Goal: Task Accomplishment & Management: Use online tool/utility

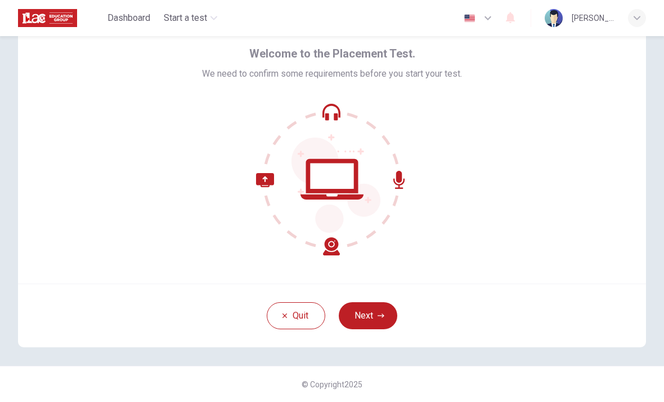
scroll to position [46, 0]
click at [376, 313] on button "Next" at bounding box center [368, 315] width 59 height 27
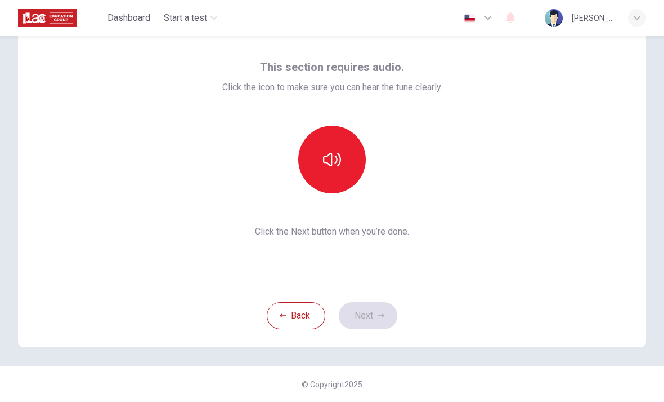
click at [342, 164] on button "button" at bounding box center [332, 160] width 68 height 68
click at [337, 167] on icon "button" at bounding box center [332, 159] width 18 height 18
click at [321, 168] on button "button" at bounding box center [332, 160] width 68 height 68
click at [339, 161] on icon "button" at bounding box center [332, 159] width 18 height 18
click at [340, 153] on icon "button" at bounding box center [332, 159] width 18 height 18
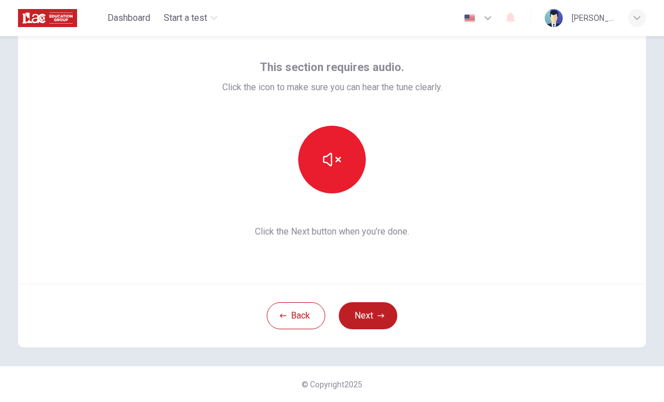
click at [347, 151] on button "button" at bounding box center [332, 160] width 68 height 68
click at [338, 160] on icon "button" at bounding box center [332, 159] width 18 height 18
click at [342, 156] on button "button" at bounding box center [332, 160] width 68 height 68
click at [332, 162] on icon "button" at bounding box center [332, 160] width 18 height 14
click at [336, 171] on button "button" at bounding box center [332, 160] width 68 height 68
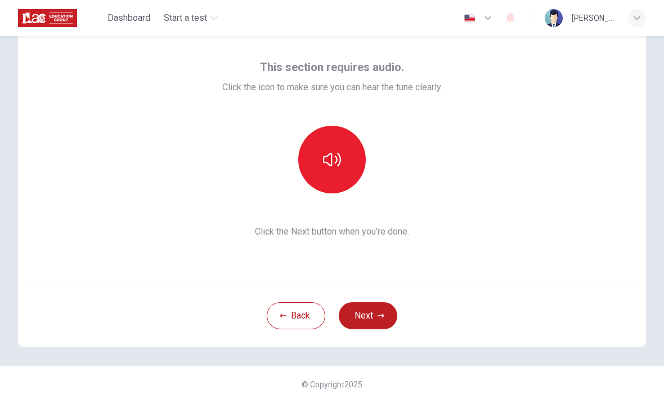
click at [290, 319] on button "Back" at bounding box center [296, 315] width 59 height 27
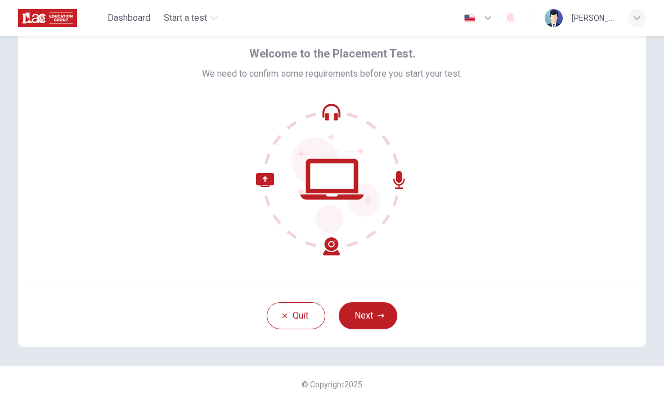
click at [381, 307] on button "Next" at bounding box center [368, 315] width 59 height 27
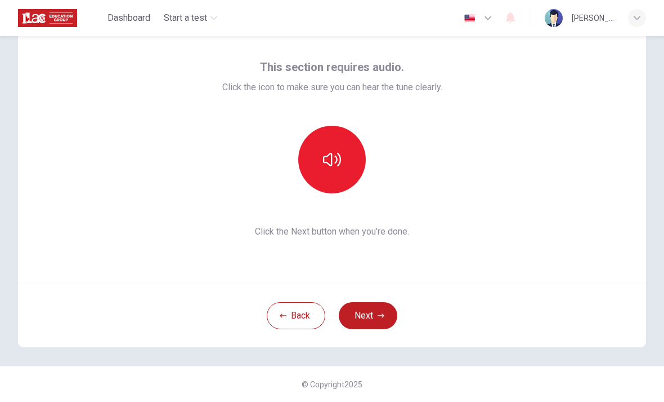
click at [350, 160] on button "button" at bounding box center [332, 160] width 68 height 68
click at [373, 317] on button "Next" at bounding box center [368, 315] width 59 height 27
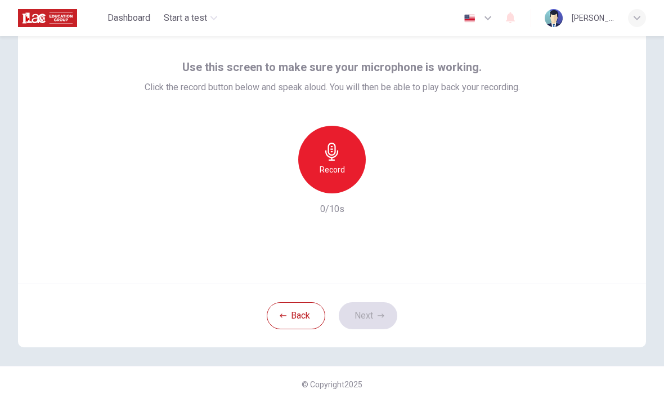
click at [341, 162] on div "Record" at bounding box center [332, 160] width 68 height 68
click at [387, 183] on icon "button" at bounding box center [383, 184] width 11 height 11
click at [278, 186] on icon "button" at bounding box center [280, 184] width 7 height 7
click at [339, 156] on icon "button" at bounding box center [332, 151] width 18 height 18
click at [379, 315] on icon "button" at bounding box center [381, 315] width 7 height 4
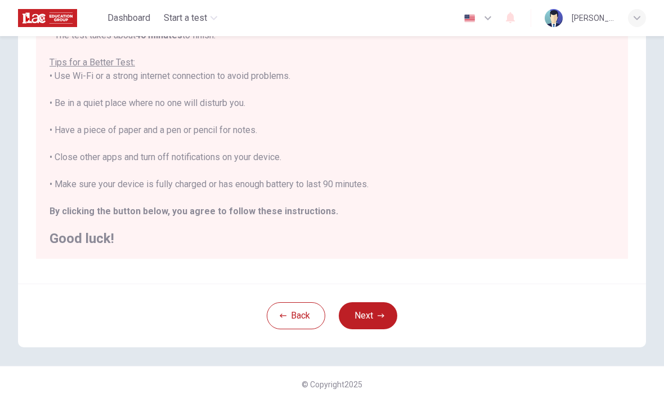
scroll to position [189, 0]
click at [382, 310] on button "Next" at bounding box center [368, 315] width 59 height 27
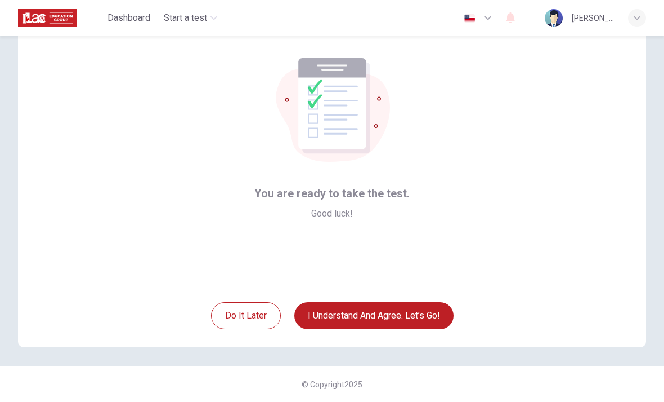
scroll to position [46, 0]
click at [402, 310] on button "I understand and agree. Let’s go!" at bounding box center [374, 315] width 159 height 27
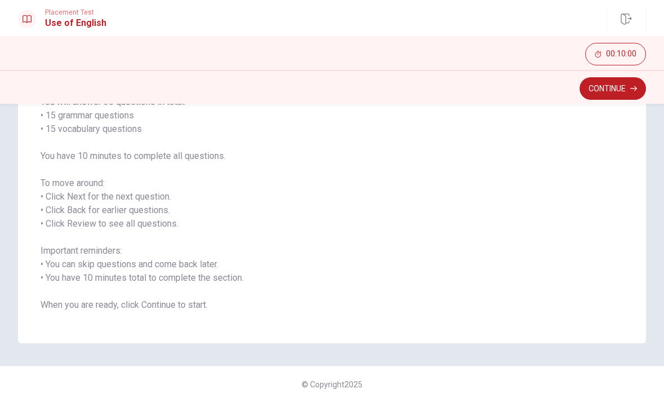
scroll to position [103, 0]
click at [636, 87] on icon "button" at bounding box center [634, 88] width 7 height 5
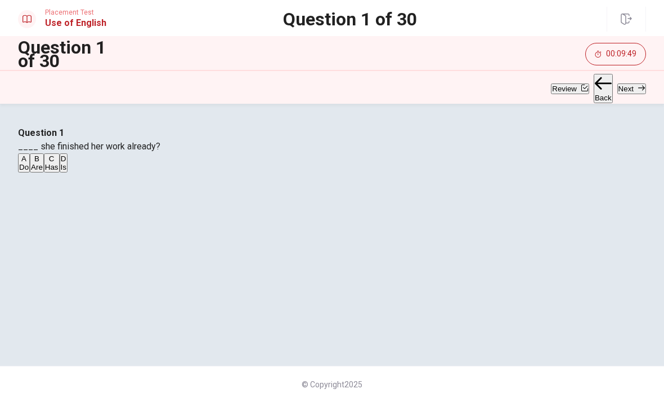
click at [59, 163] on div "C" at bounding box center [52, 158] width 14 height 8
click at [624, 90] on button "Next" at bounding box center [632, 88] width 29 height 11
click at [64, 163] on div "D" at bounding box center [58, 158] width 11 height 8
click at [619, 87] on button "Next" at bounding box center [632, 88] width 29 height 11
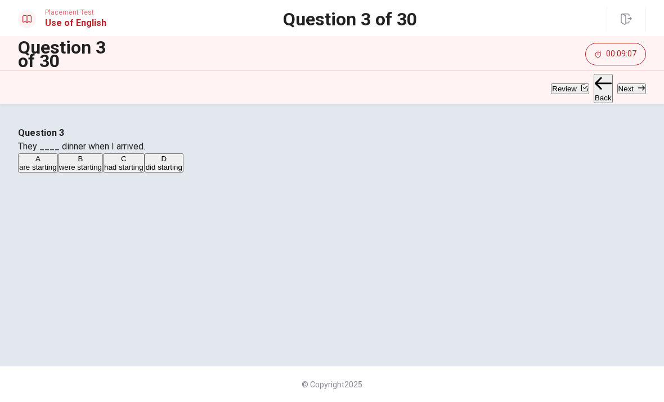
click at [144, 163] on div "C" at bounding box center [123, 158] width 39 height 8
click at [623, 93] on button "Next" at bounding box center [632, 88] width 29 height 11
click at [51, 154] on div "A" at bounding box center [35, 158] width 32 height 8
click at [620, 88] on button "Next" at bounding box center [632, 88] width 29 height 11
click at [618, 88] on button "Next" at bounding box center [632, 88] width 29 height 11
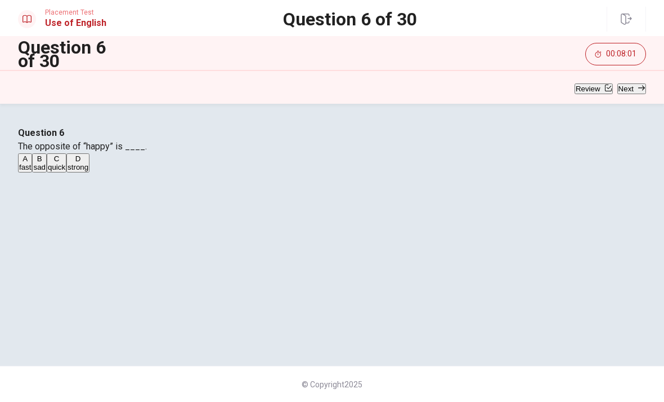
scroll to position [34, 0]
click at [46, 163] on div "B" at bounding box center [39, 158] width 12 height 8
click at [623, 90] on button "Next" at bounding box center [632, 88] width 29 height 11
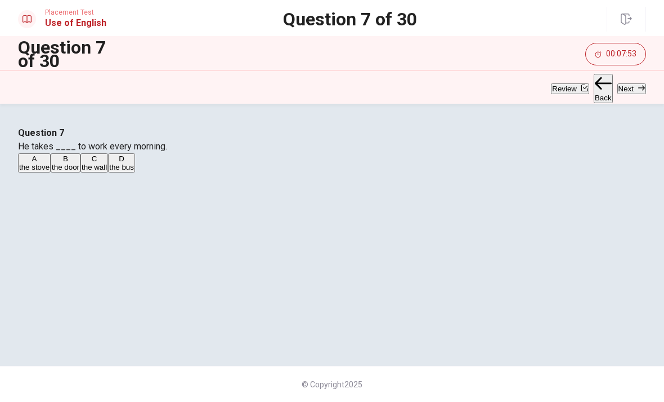
scroll to position [56, 0]
click at [134, 163] on div "D" at bounding box center [121, 158] width 25 height 8
click at [622, 88] on button "Next" at bounding box center [632, 88] width 29 height 11
click at [52, 163] on div "B" at bounding box center [45, 158] width 16 height 8
click at [626, 90] on button "Next" at bounding box center [632, 88] width 29 height 11
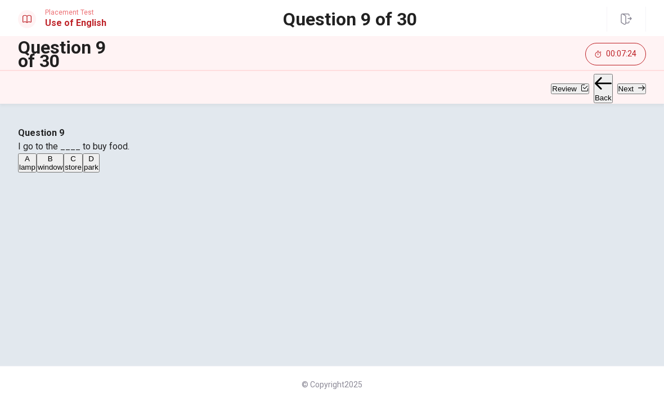
click at [82, 163] on div "C" at bounding box center [73, 158] width 17 height 8
click at [618, 92] on button "Next" at bounding box center [632, 88] width 29 height 11
click at [108, 163] on div "D" at bounding box center [100, 158] width 15 height 8
click at [619, 90] on button "Next" at bounding box center [632, 88] width 29 height 11
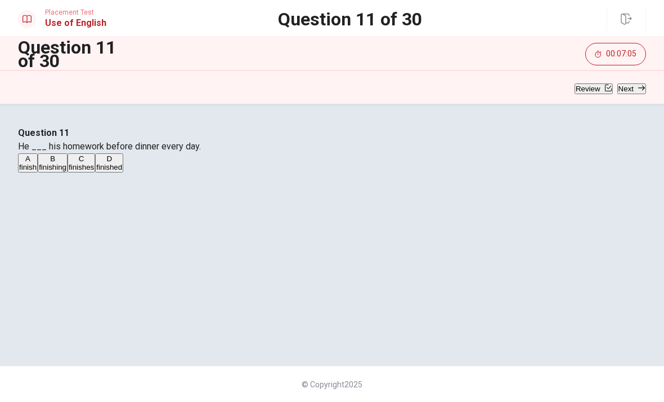
scroll to position [54, 0]
click at [37, 163] on div "A" at bounding box center [27, 158] width 17 height 8
click at [627, 90] on button "Next" at bounding box center [632, 88] width 29 height 11
click at [47, 163] on div "A" at bounding box center [33, 158] width 28 height 8
click at [627, 91] on button "Next" at bounding box center [632, 88] width 29 height 11
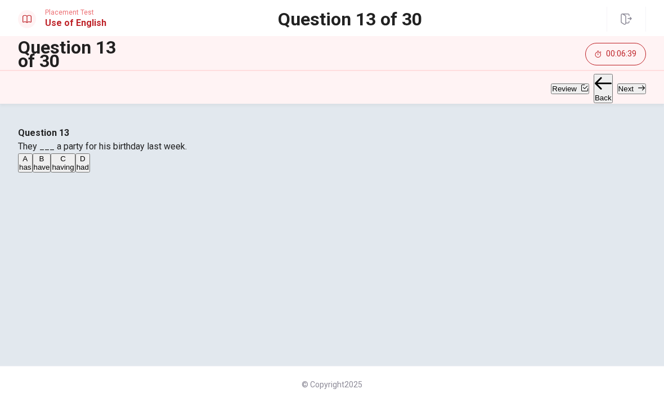
click at [89, 163] on div "D" at bounding box center [83, 158] width 12 height 8
click at [621, 94] on button "Next" at bounding box center [632, 88] width 29 height 11
click at [74, 163] on div "C" at bounding box center [67, 158] width 16 height 8
click at [623, 86] on button "Next" at bounding box center [632, 88] width 29 height 11
click at [76, 163] on div "D" at bounding box center [70, 158] width 11 height 8
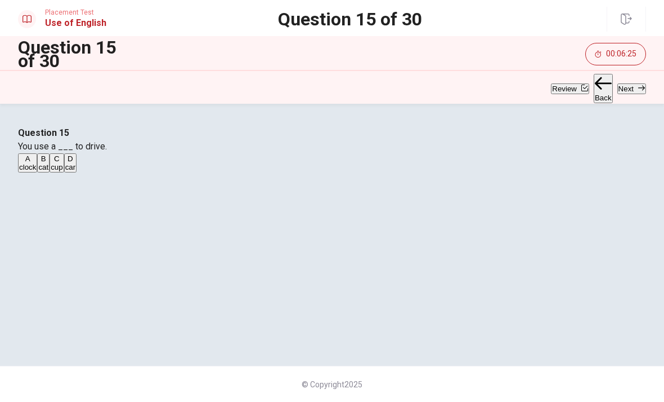
click at [622, 88] on button "Next" at bounding box center [632, 88] width 29 height 11
click at [46, 163] on div "A" at bounding box center [32, 158] width 26 height 8
click at [626, 90] on button "Next" at bounding box center [632, 88] width 29 height 11
click at [92, 163] on div "C" at bounding box center [79, 158] width 25 height 8
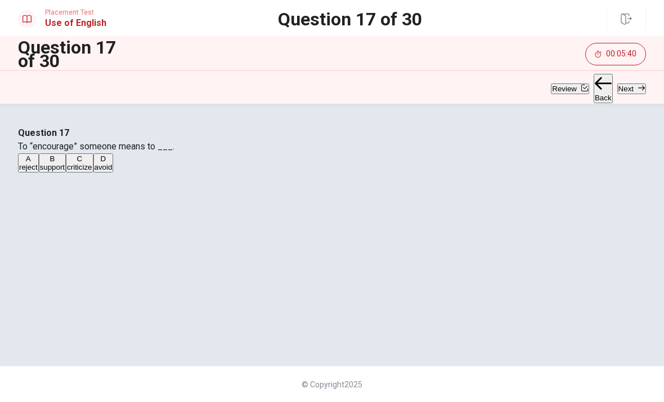
click at [621, 88] on button "Next" at bounding box center [632, 88] width 29 height 11
click at [151, 163] on div "C" at bounding box center [126, 158] width 49 height 8
click at [626, 91] on button "Next" at bounding box center [632, 88] width 29 height 11
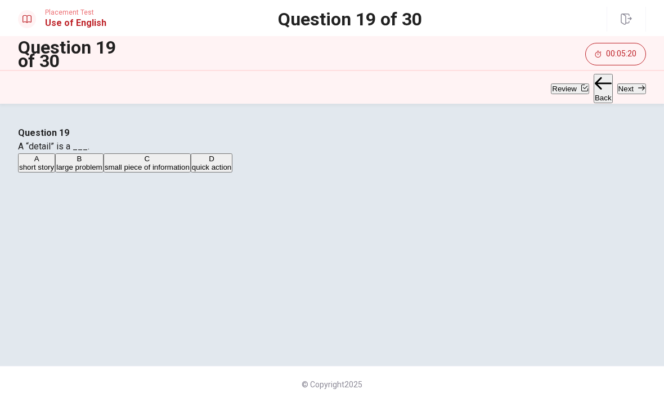
click at [190, 163] on div "C" at bounding box center [147, 158] width 85 height 8
click at [626, 86] on button "Next" at bounding box center [632, 88] width 29 height 11
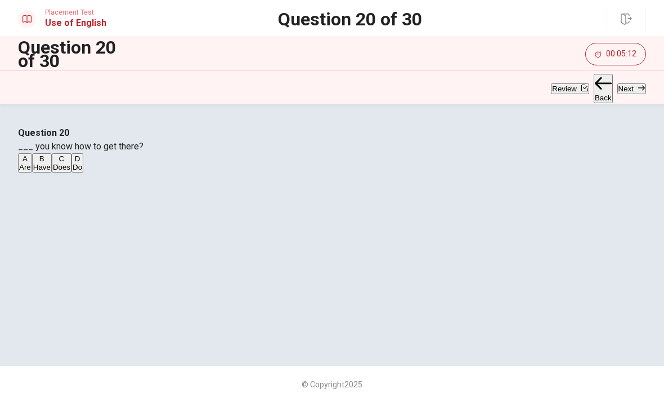
click at [82, 163] on div "D" at bounding box center [78, 158] width 10 height 8
click at [622, 85] on button "Next" at bounding box center [632, 88] width 29 height 11
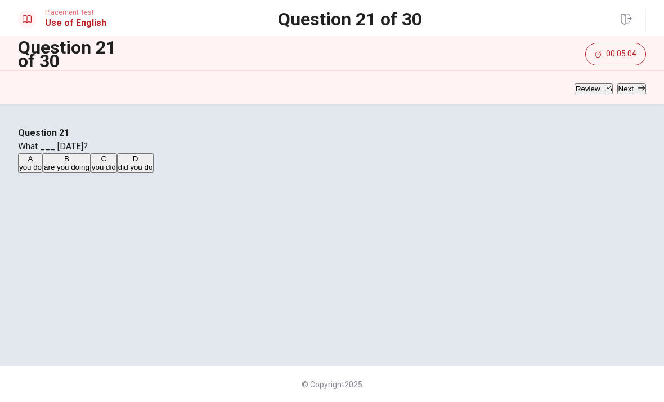
scroll to position [65, 0]
click at [153, 163] on div "D" at bounding box center [135, 158] width 35 height 8
click at [630, 90] on button "Next" at bounding box center [632, 88] width 29 height 11
click at [131, 163] on div "D" at bounding box center [114, 158] width 34 height 8
click at [626, 90] on button "Next" at bounding box center [632, 88] width 29 height 11
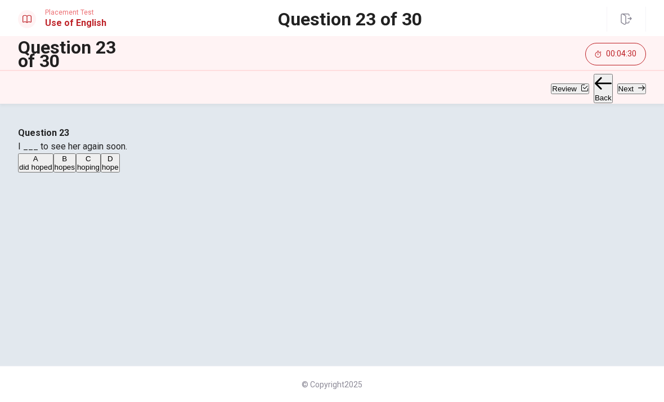
click at [119, 163] on div "D" at bounding box center [110, 158] width 17 height 8
click at [619, 87] on button "Next" at bounding box center [632, 88] width 29 height 11
click at [39, 172] on button "A might" at bounding box center [28, 162] width 21 height 19
click at [627, 83] on button "Next" at bounding box center [632, 88] width 29 height 11
click at [101, 163] on div "B" at bounding box center [78, 158] width 44 height 8
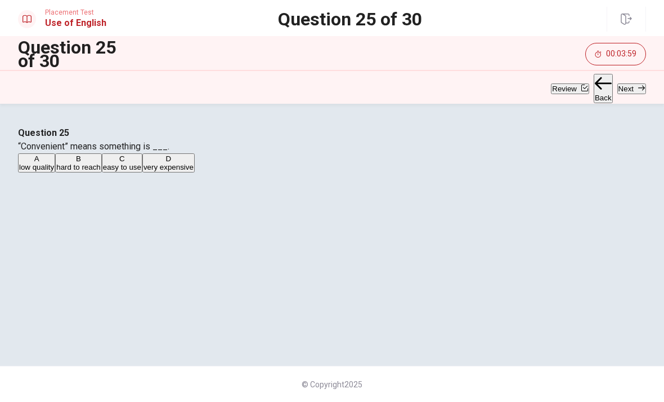
click at [621, 88] on button "Next" at bounding box center [632, 88] width 29 height 11
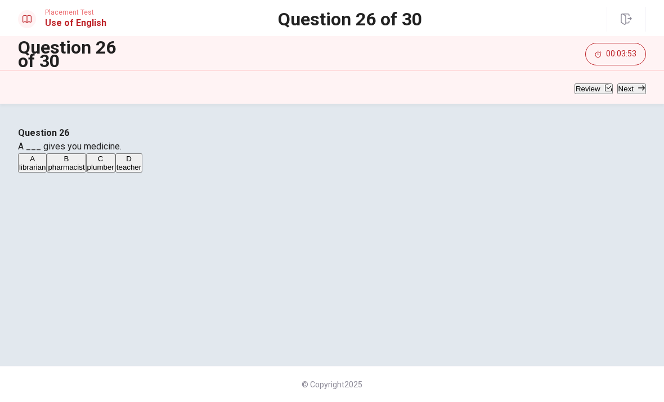
scroll to position [64, 0]
click at [84, 163] on div "B" at bounding box center [66, 158] width 37 height 8
click at [623, 92] on button "Next" at bounding box center [632, 88] width 29 height 11
click at [179, 171] on span "a tool or machine" at bounding box center [149, 167] width 57 height 8
click at [625, 83] on button "Next" at bounding box center [632, 88] width 29 height 11
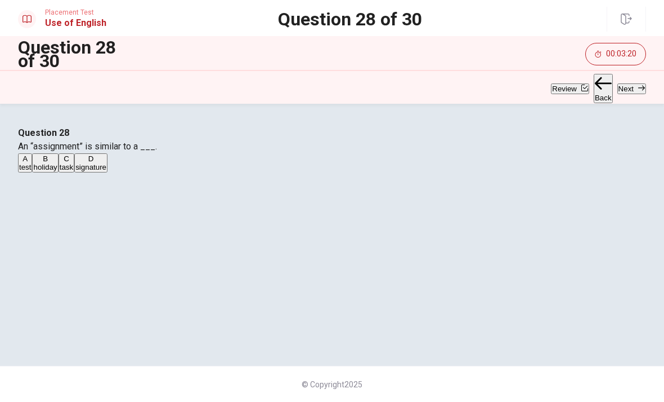
click at [73, 163] on div "C" at bounding box center [67, 158] width 14 height 8
click at [627, 90] on button "Next" at bounding box center [632, 88] width 29 height 11
click at [84, 163] on div "C" at bounding box center [74, 158] width 19 height 8
click at [618, 92] on button "Next" at bounding box center [632, 88] width 29 height 11
click at [47, 163] on div "C" at bounding box center [43, 158] width 8 height 8
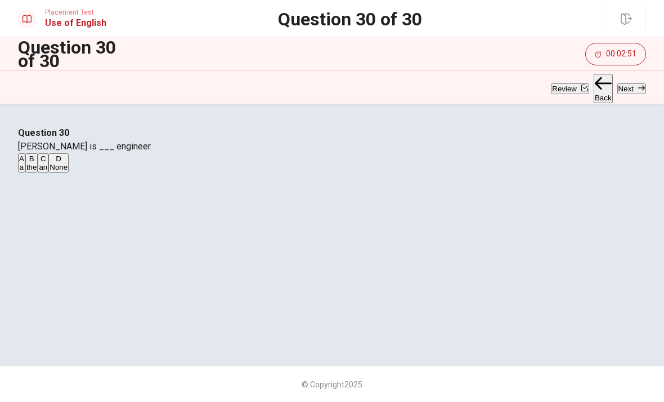
click at [622, 86] on button "Next" at bounding box center [632, 88] width 29 height 11
click at [551, 88] on button "Review" at bounding box center [570, 88] width 38 height 11
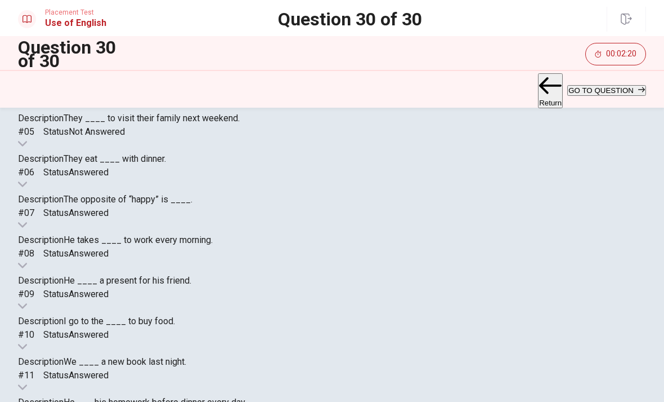
scroll to position [0, 0]
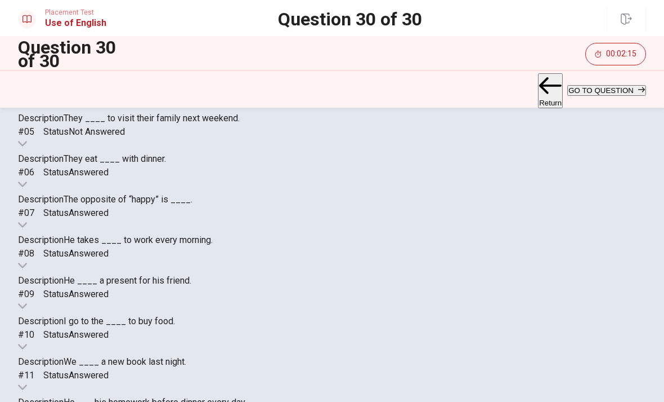
click at [600, 91] on button "GO TO QUESTION" at bounding box center [607, 90] width 79 height 11
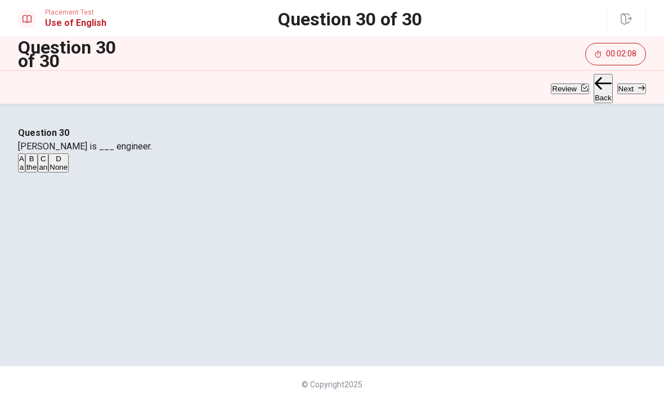
scroll to position [35, 0]
click at [48, 172] on button "C an" at bounding box center [43, 162] width 11 height 19
click at [625, 85] on button "Next" at bounding box center [632, 88] width 29 height 11
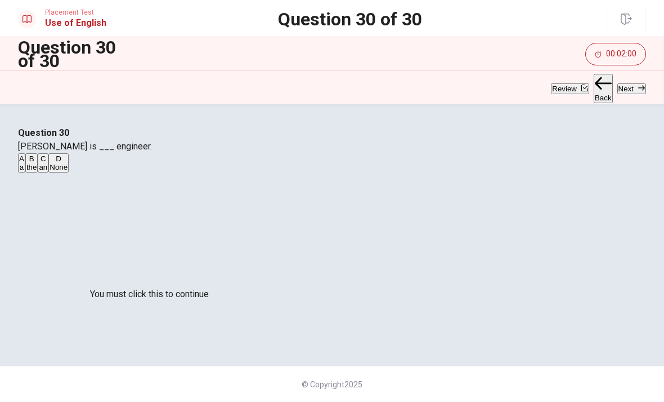
click at [551, 84] on button "Review" at bounding box center [570, 88] width 38 height 11
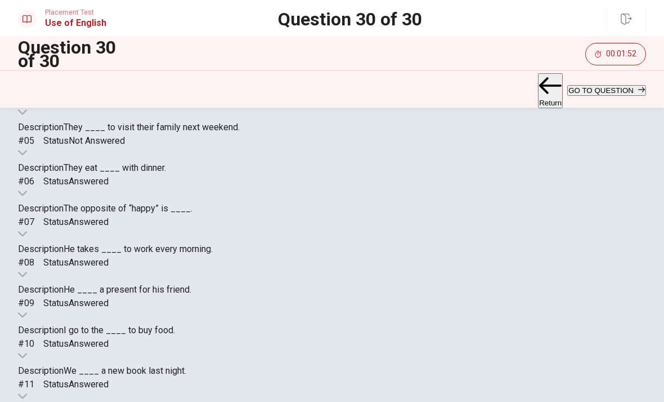
scroll to position [235, 0]
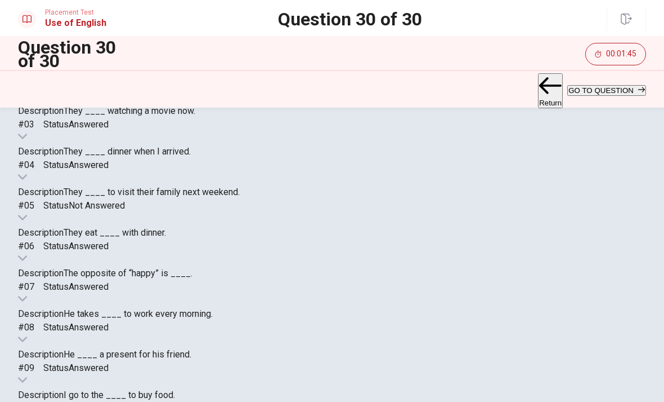
scroll to position [158, 0]
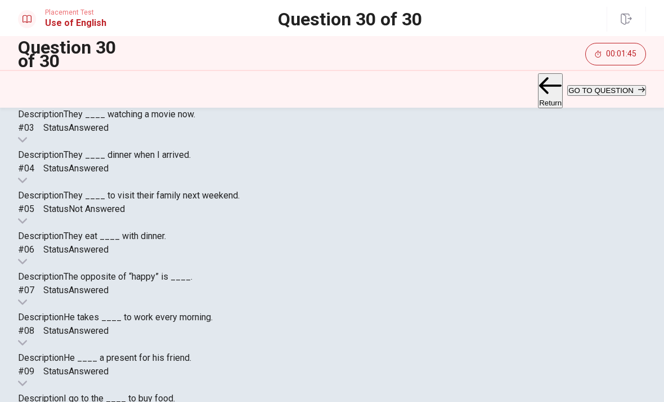
click at [609, 87] on button "GO TO QUESTION" at bounding box center [607, 90] width 79 height 11
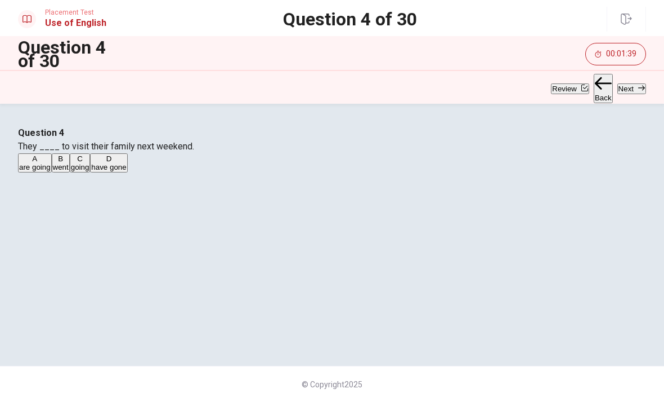
scroll to position [0, 0]
click at [628, 88] on button "Next" at bounding box center [632, 88] width 29 height 11
click at [50, 163] on div "B" at bounding box center [44, 158] width 12 height 8
click at [626, 89] on button "Next" at bounding box center [632, 88] width 29 height 11
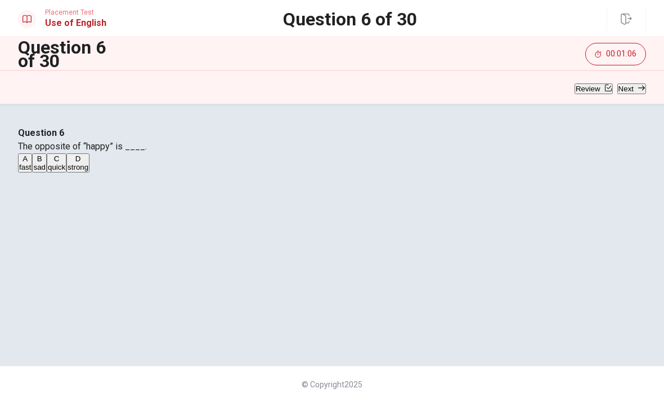
click at [575, 93] on button "Review" at bounding box center [594, 88] width 38 height 11
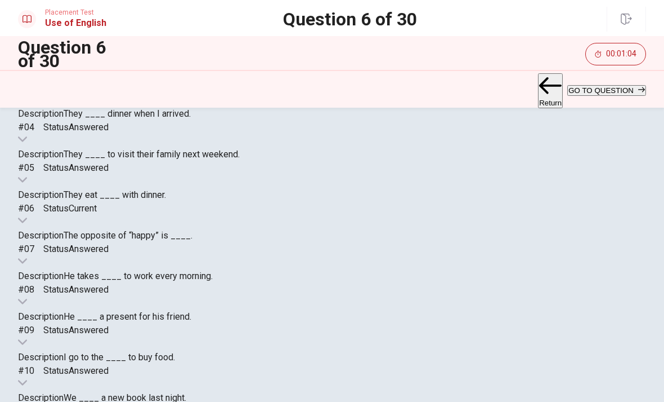
scroll to position [0, 0]
click at [592, 91] on button "GO TO QUESTION" at bounding box center [607, 90] width 79 height 11
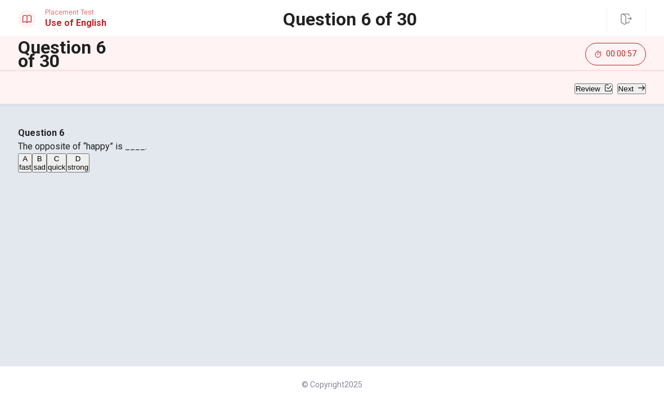
scroll to position [50, 0]
click at [627, 87] on button "Next" at bounding box center [632, 88] width 29 height 11
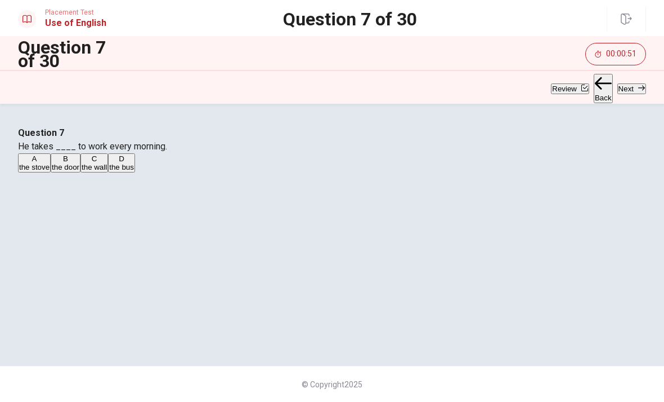
click at [624, 88] on button "Next" at bounding box center [632, 88] width 29 height 11
click at [623, 87] on button "Next" at bounding box center [632, 88] width 29 height 11
click at [551, 87] on button "Review" at bounding box center [570, 88] width 38 height 11
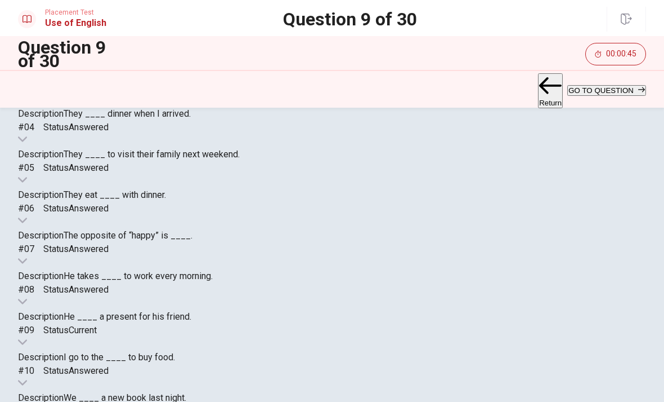
scroll to position [575, 0]
click at [605, 90] on button "GO TO QUESTION" at bounding box center [607, 90] width 79 height 11
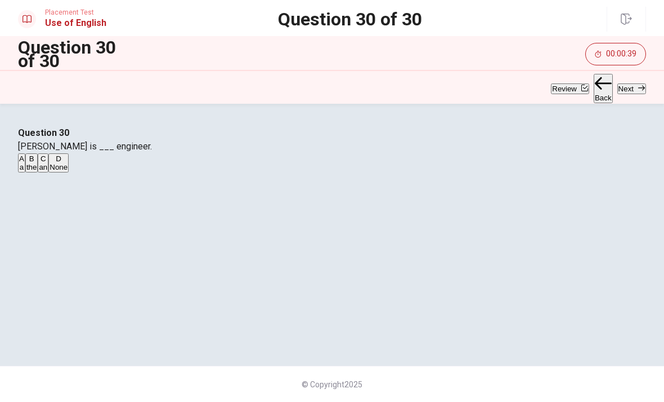
click at [622, 83] on button "Next" at bounding box center [632, 88] width 29 height 11
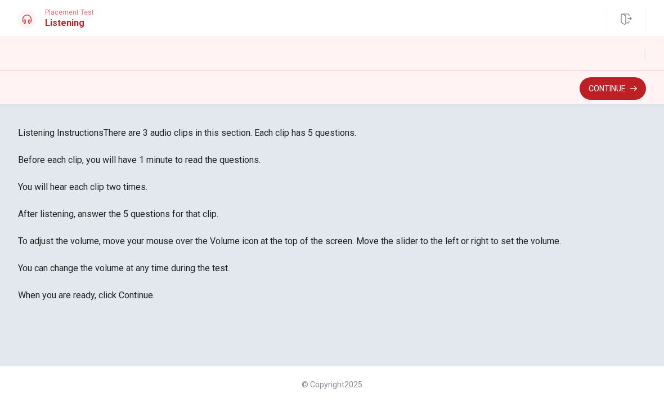
scroll to position [44, 0]
click at [645, 57] on icon "button" at bounding box center [645, 57] width 0 height 0
click at [620, 87] on button "Continue" at bounding box center [613, 88] width 66 height 23
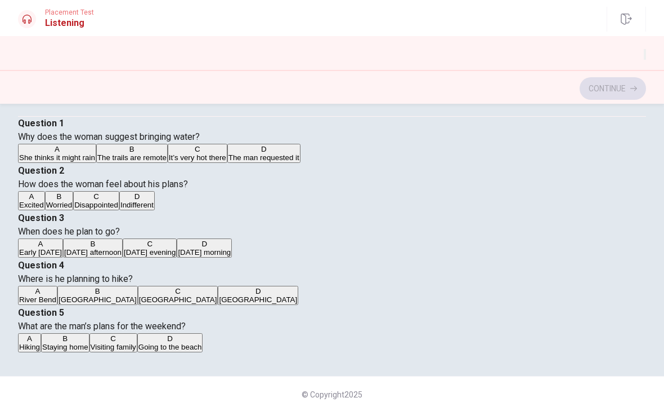
scroll to position [51, 0]
click at [25, 85] on input "checkbox" at bounding box center [21, 81] width 7 height 7
checkbox input "true"
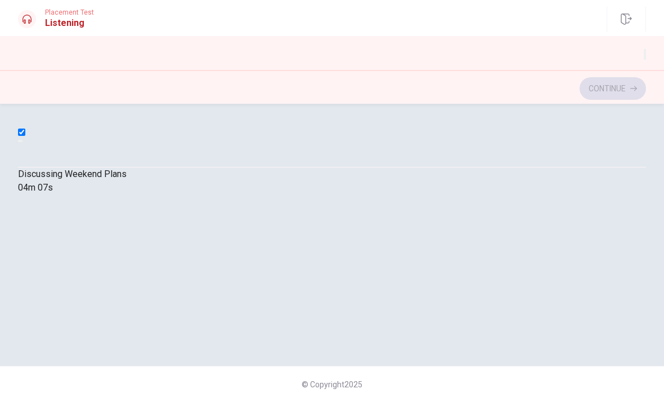
type input "18"
click at [25, 128] on input "checkbox" at bounding box center [21, 131] width 7 height 7
checkbox input "false"
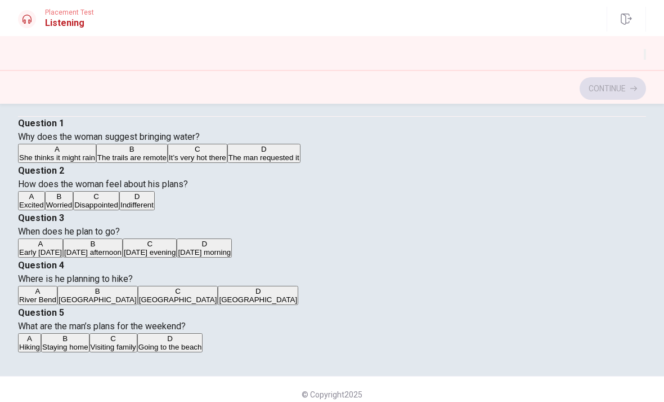
scroll to position [912, 0]
click at [41, 349] on button "A Hiking" at bounding box center [29, 342] width 23 height 19
click at [219, 304] on span "[GEOGRAPHIC_DATA]" at bounding box center [258, 299] width 78 height 8
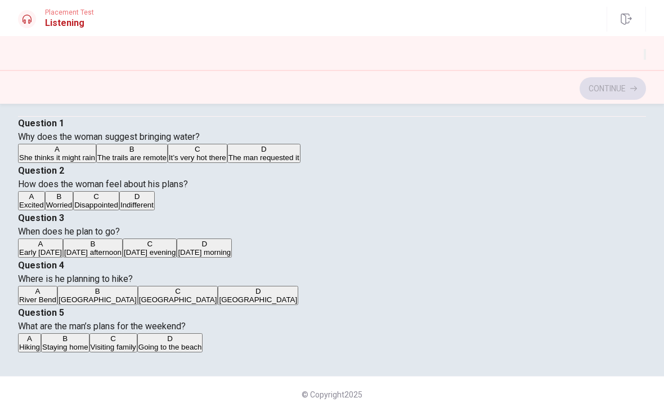
click at [63, 238] on button "A Early [DATE]" at bounding box center [40, 247] width 45 height 19
click at [169, 162] on span "It’s very hot there" at bounding box center [197, 157] width 57 height 8
click at [166, 163] on button "B The trails are remote" at bounding box center [132, 153] width 72 height 19
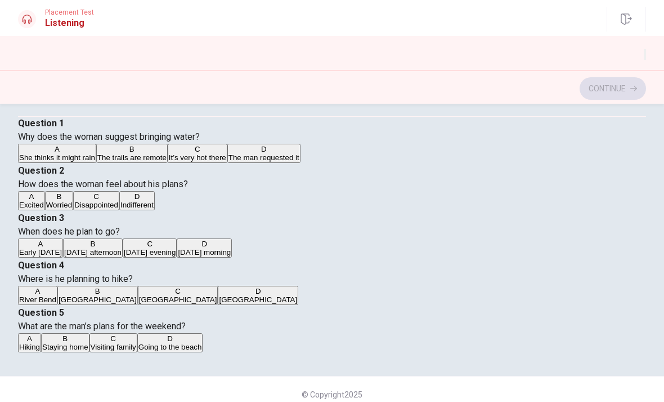
scroll to position [277, 0]
click at [45, 209] on button "A Excited" at bounding box center [31, 200] width 27 height 19
click at [610, 91] on button "Continue" at bounding box center [613, 88] width 66 height 23
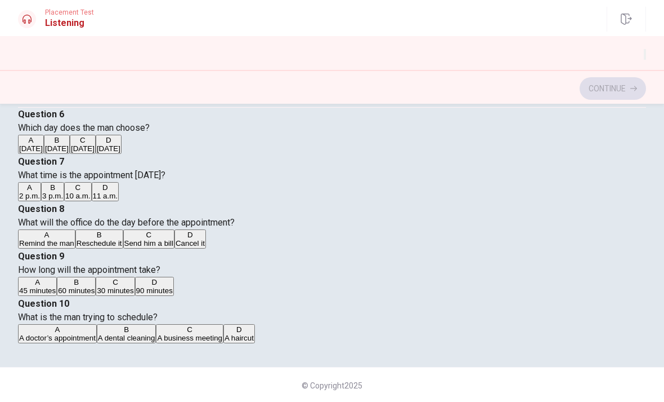
scroll to position [912, 0]
click at [97, 343] on button "B A dental cleaning" at bounding box center [127, 333] width 60 height 19
click at [64, 201] on button "B 3 p.m." at bounding box center [52, 191] width 23 height 19
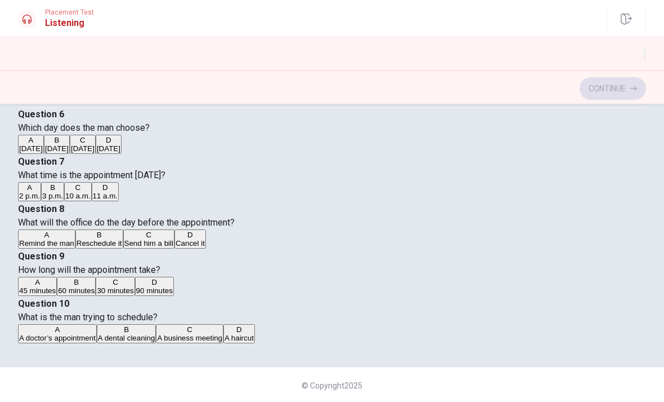
click at [57, 276] on button "A 45 minutes" at bounding box center [37, 285] width 39 height 19
click at [75, 229] on button "A Remind the man" at bounding box center [46, 238] width 57 height 19
click at [118, 154] on button "D [DATE]" at bounding box center [109, 144] width 26 height 19
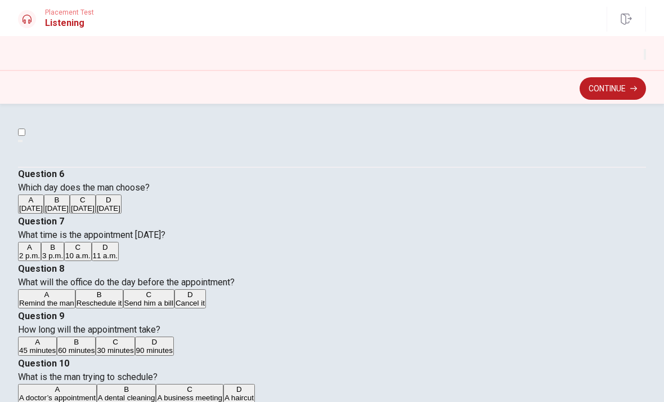
scroll to position [0, 0]
click at [623, 90] on button "Continue" at bounding box center [613, 88] width 66 height 23
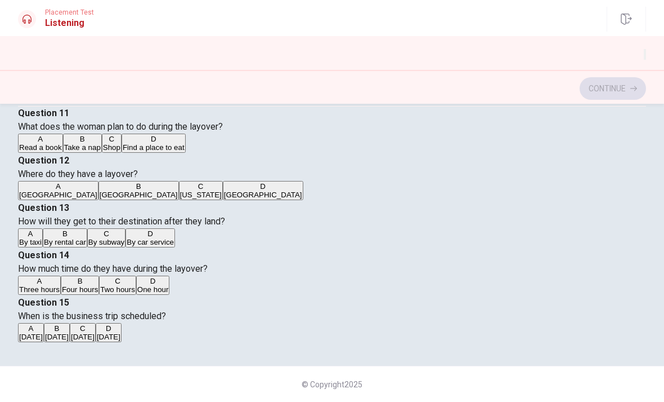
scroll to position [236, 0]
click at [122, 323] on button "D [DATE]" at bounding box center [109, 332] width 26 height 19
click at [136, 279] on button "C Two hours" at bounding box center [117, 284] width 37 height 19
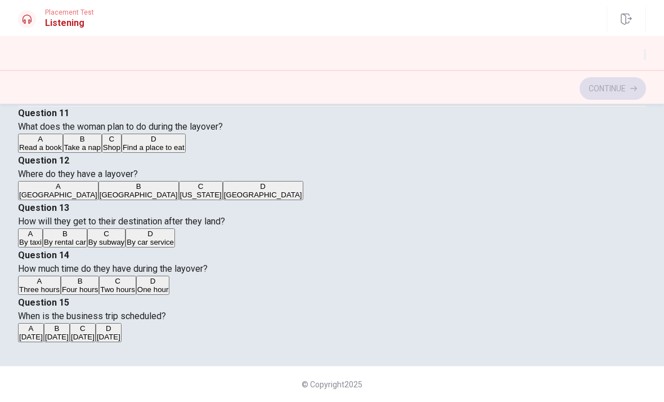
click at [223, 187] on button "D [GEOGRAPHIC_DATA]" at bounding box center [263, 190] width 81 height 19
click at [175, 247] on button "D By car service" at bounding box center [151, 237] width 50 height 19
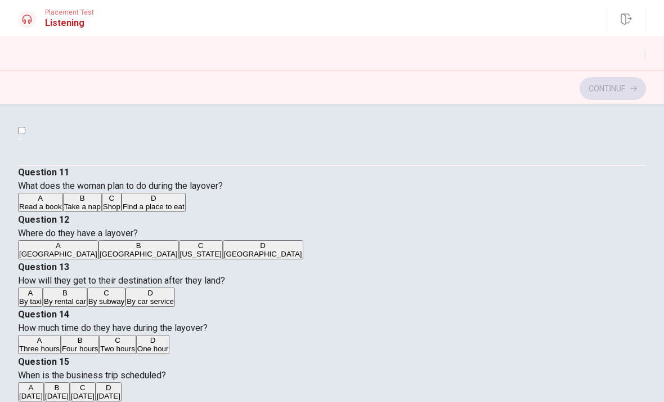
scroll to position [50, 0]
click at [186, 212] on button "D Find a place to eat" at bounding box center [154, 202] width 64 height 19
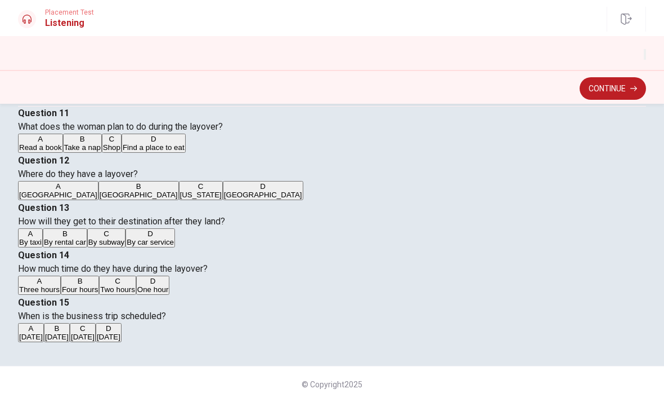
scroll to position [236, 0]
click at [617, 85] on button "Continue" at bounding box center [613, 88] width 66 height 23
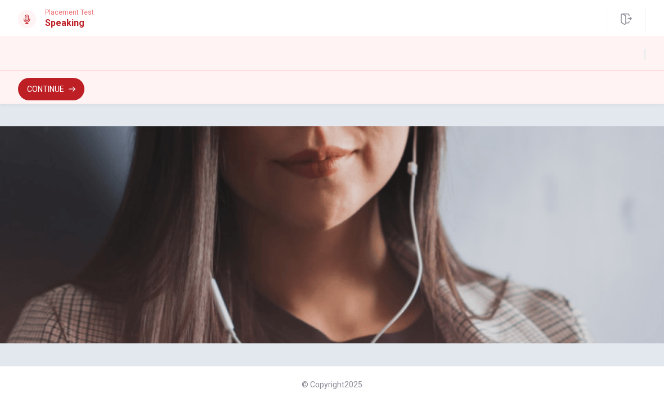
scroll to position [0, 0]
click at [645, 57] on icon "button" at bounding box center [645, 57] width 0 height 0
type input "1"
click at [272, 185] on span "Use a headset if available (recommended for best audio quality). Ensure your mi…" at bounding box center [145, 187] width 254 height 92
click at [66, 90] on button "Continue" at bounding box center [51, 89] width 66 height 23
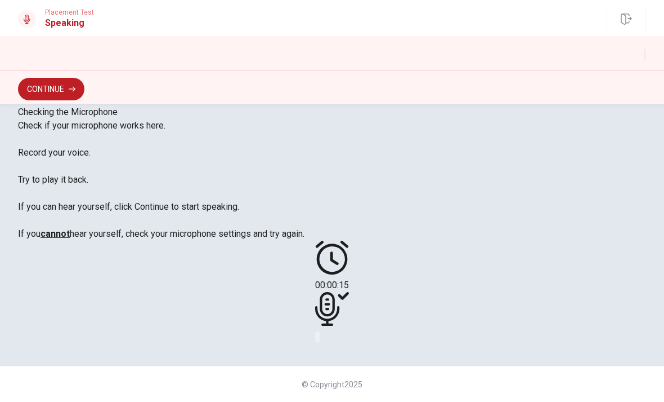
scroll to position [274, 0]
click at [331, 339] on icon "Play Audio" at bounding box center [325, 346] width 11 height 14
click at [335, 292] on icon at bounding box center [332, 309] width 34 height 34
click at [317, 339] on icon "Record Again" at bounding box center [323, 346] width 14 height 14
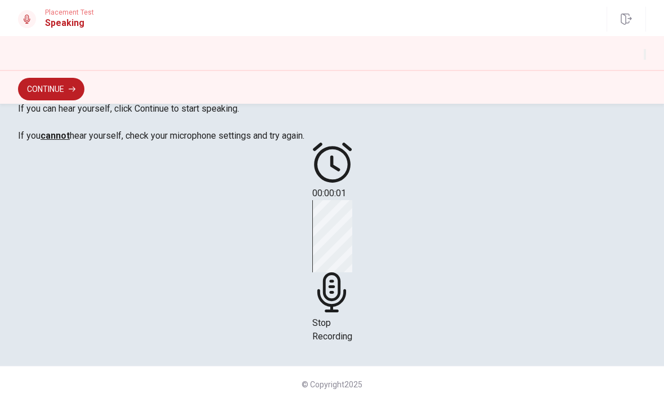
click at [349, 265] on div "Stop Recording" at bounding box center [333, 271] width 40 height 143
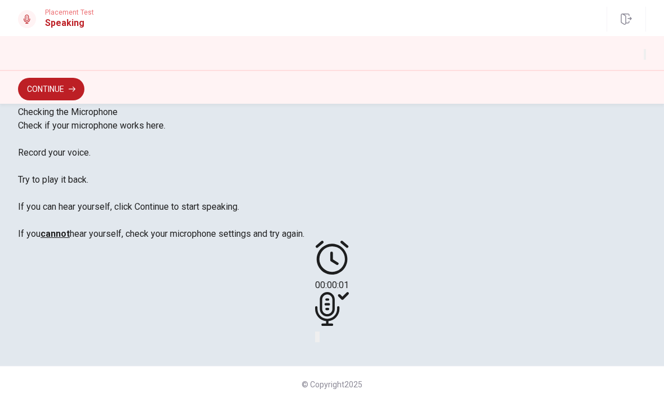
click at [320, 331] on button "Play Audio" at bounding box center [319, 336] width 2 height 11
click at [316, 339] on icon "Record Again" at bounding box center [316, 339] width 0 height 0
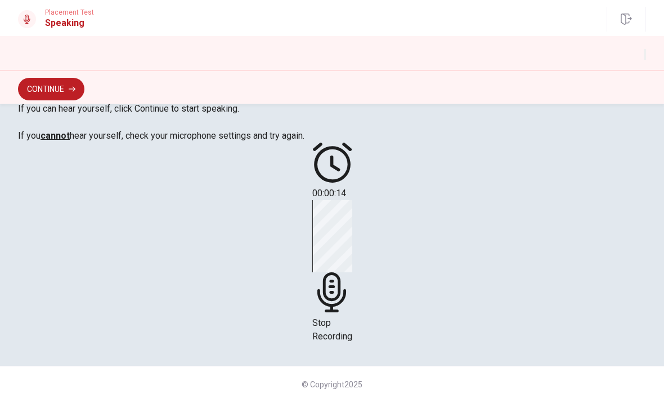
click at [69, 89] on button "Continue" at bounding box center [51, 89] width 66 height 23
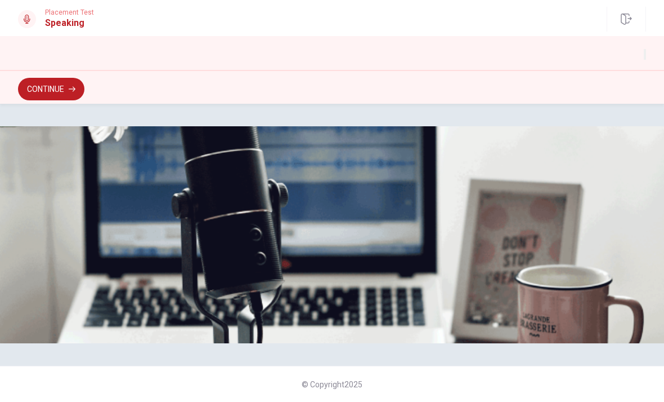
scroll to position [127, 0]
click at [68, 89] on button "Continue" at bounding box center [51, 89] width 66 height 23
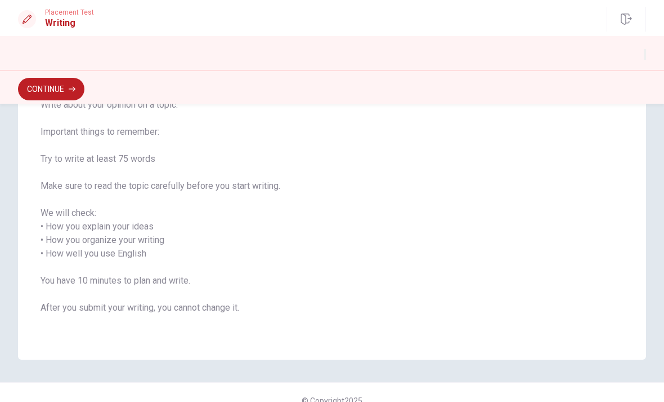
scroll to position [101, 0]
click at [84, 93] on button "Continue" at bounding box center [51, 89] width 66 height 23
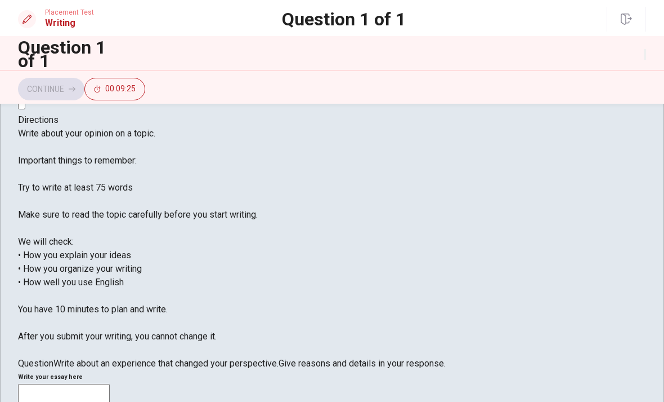
scroll to position [21, 0]
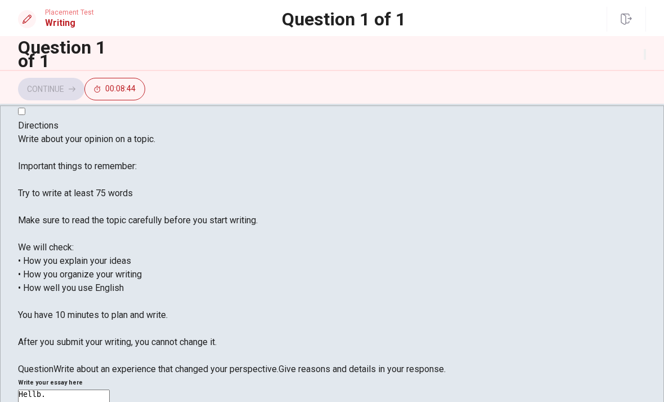
type textarea "Hell:"
type textarea "H"
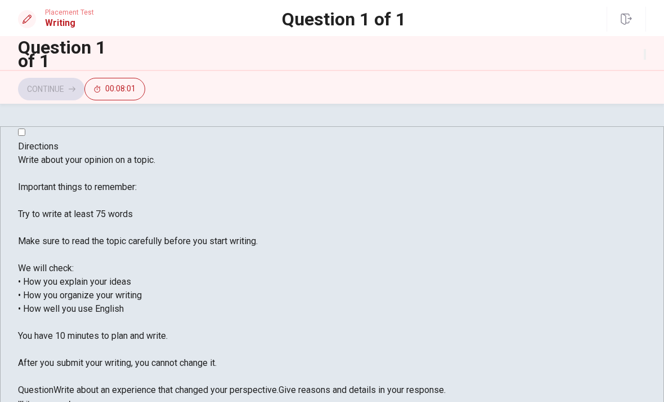
scroll to position [0, 0]
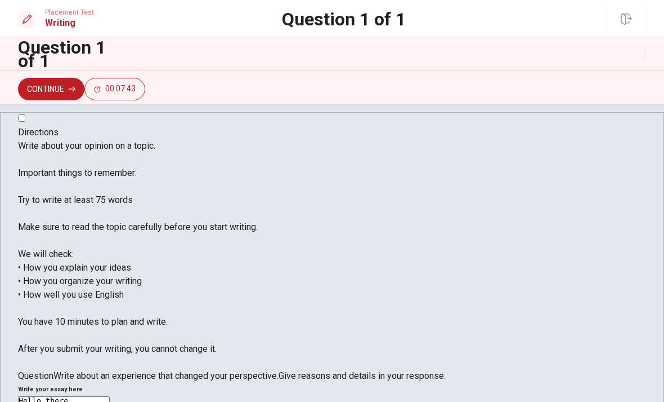
scroll to position [14, 0]
type textarea "Hello there, I would like to write about an experience that I made in the publi…"
